Goal: Information Seeking & Learning: Understand process/instructions

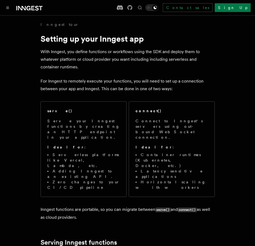
click at [106, 141] on span "Serve your Inngest functions by creating an HTTP endpoint in your application. …" at bounding box center [83, 154] width 73 height 72
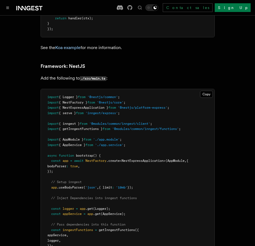
scroll to position [3157, 0]
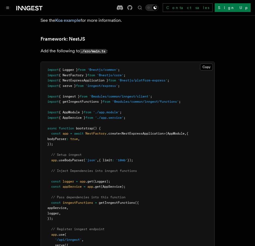
click at [85, 100] on span "{ getInngestFunctions }" at bounding box center [81, 102] width 44 height 4
copy span "getInngestFunctions"
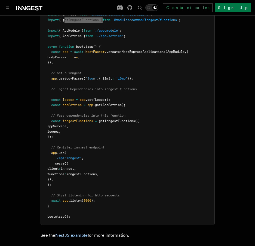
scroll to position [3266, 0]
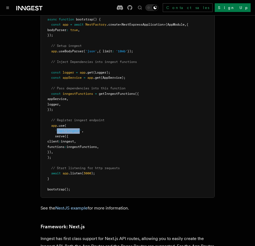
drag, startPoint x: 58, startPoint y: 116, endPoint x: 81, endPoint y: 115, distance: 23.5
click at [81, 115] on pre "import { Logger } from '@nestjs/common' ; import { NestFactory } from '@nestjs/…" at bounding box center [128, 75] width 174 height 245
copy span "/api/inngest"
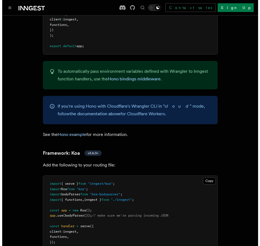
scroll to position [2639, 0]
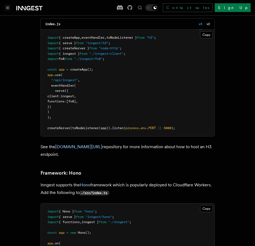
click at [9, 10] on button "Toggle navigation" at bounding box center [7, 7] width 7 height 7
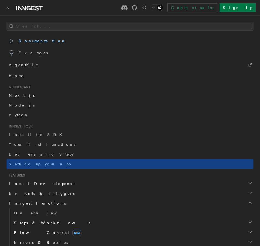
click at [17, 94] on span "Next.js" at bounding box center [22, 95] width 26 height 4
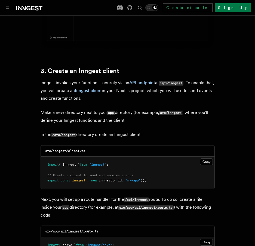
scroll to position [654, 0]
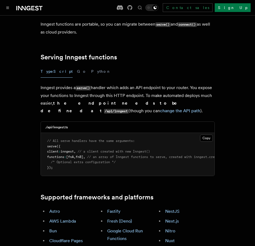
scroll to position [240, 0]
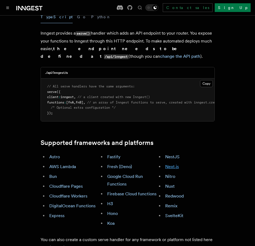
click at [177, 164] on link "Next.js" at bounding box center [172, 166] width 14 height 5
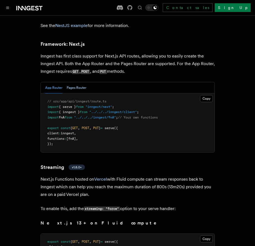
click at [71, 82] on button "Pages Router" at bounding box center [77, 87] width 20 height 11
click at [59, 82] on button "App Router" at bounding box center [53, 87] width 17 height 11
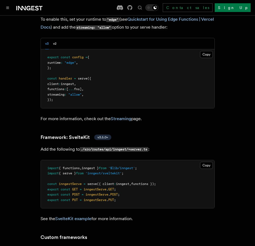
scroll to position [4814, 0]
